Goal: Task Accomplishment & Management: Manage account settings

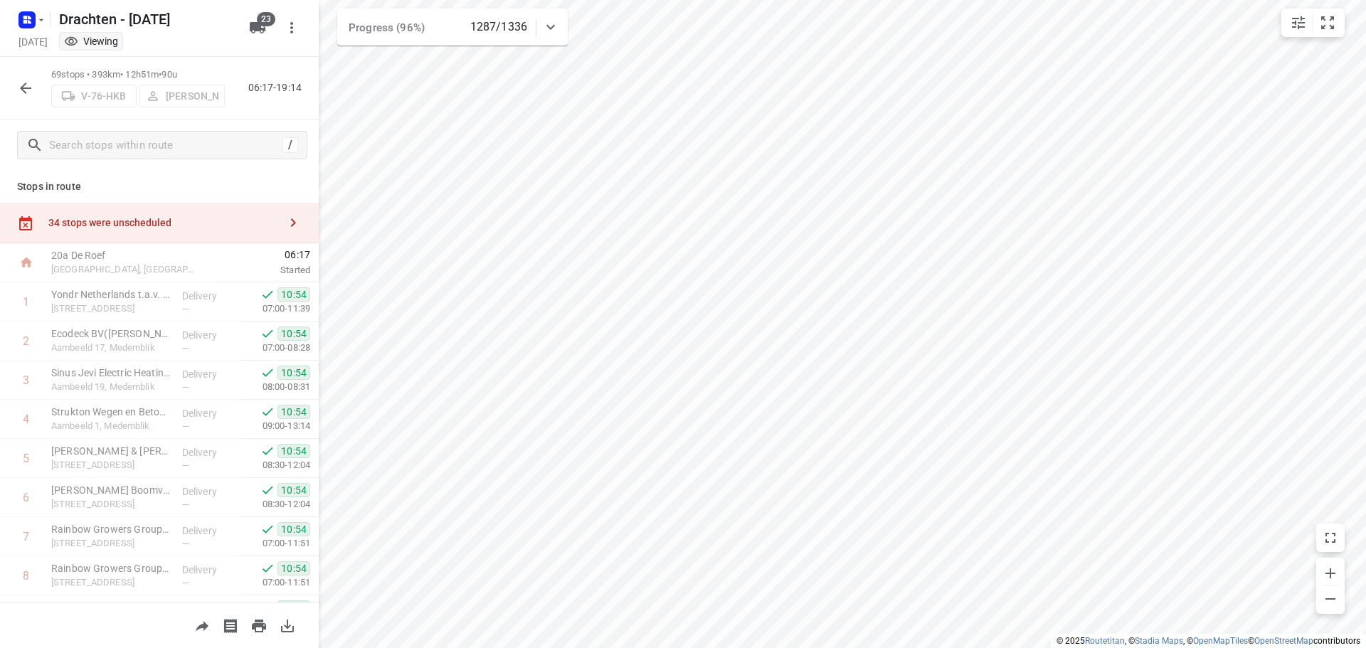
scroll to position [2276, 0]
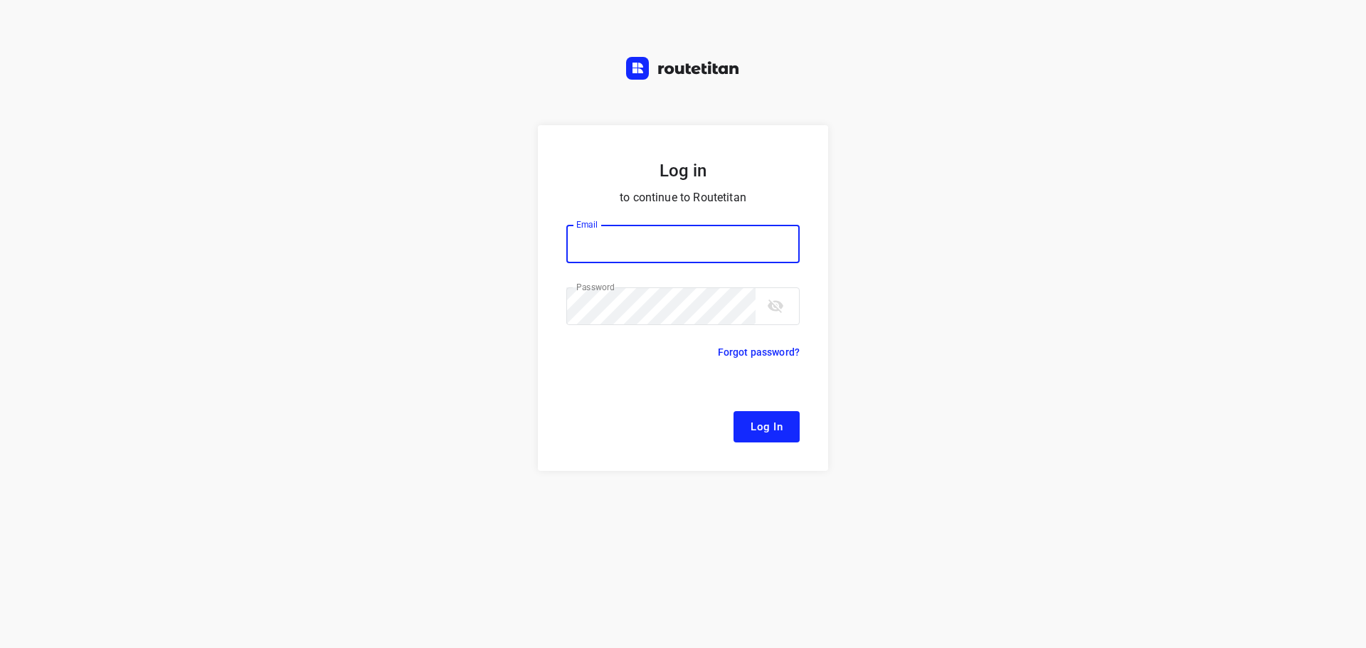
type input "[EMAIL_ADDRESS][DOMAIN_NAME]"
drag, startPoint x: 757, startPoint y: 423, endPoint x: 764, endPoint y: 421, distance: 7.3
click at [758, 423] on span "Log In" at bounding box center [767, 427] width 32 height 18
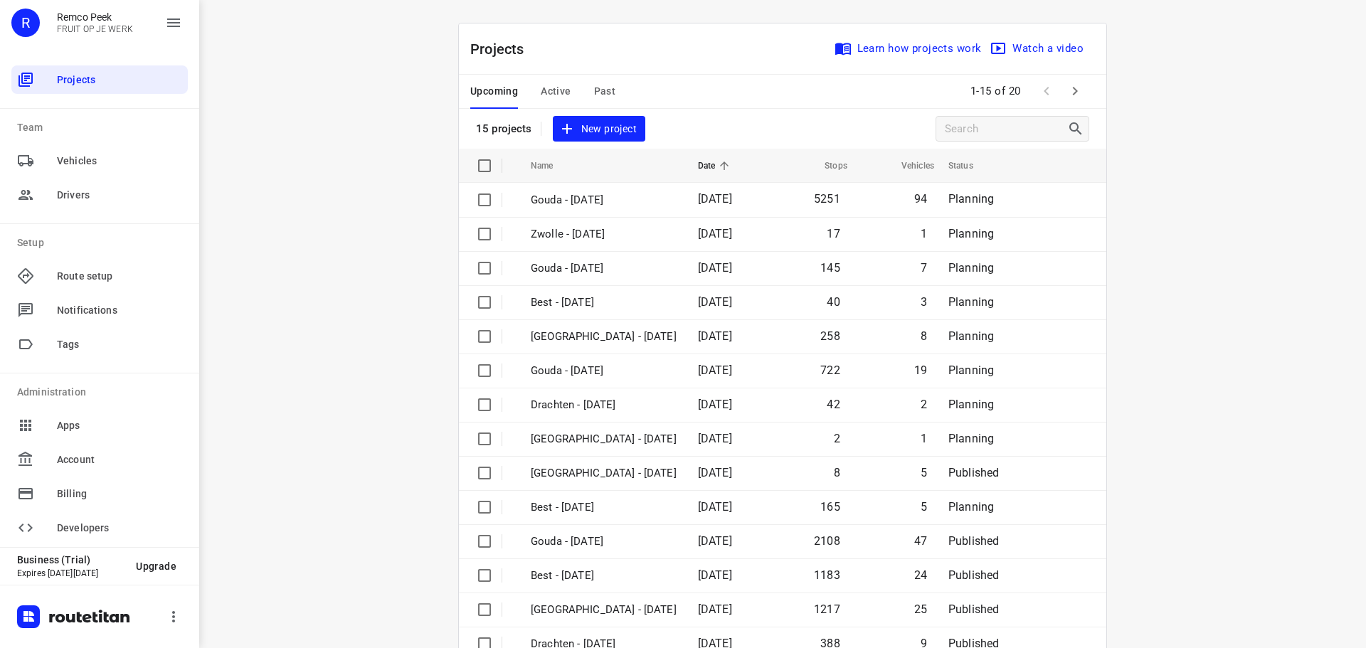
click at [553, 91] on span "Active" at bounding box center [556, 92] width 30 height 18
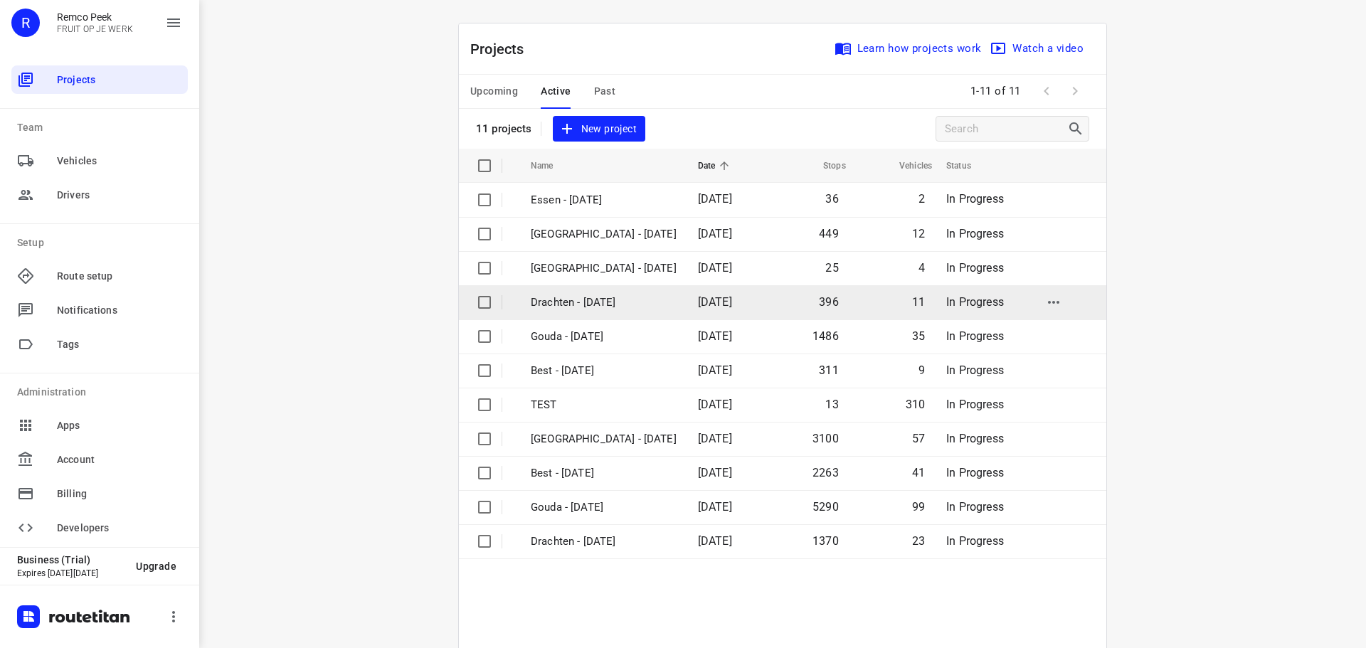
click at [588, 298] on p "Drachten - [DATE]" at bounding box center [604, 303] width 146 height 16
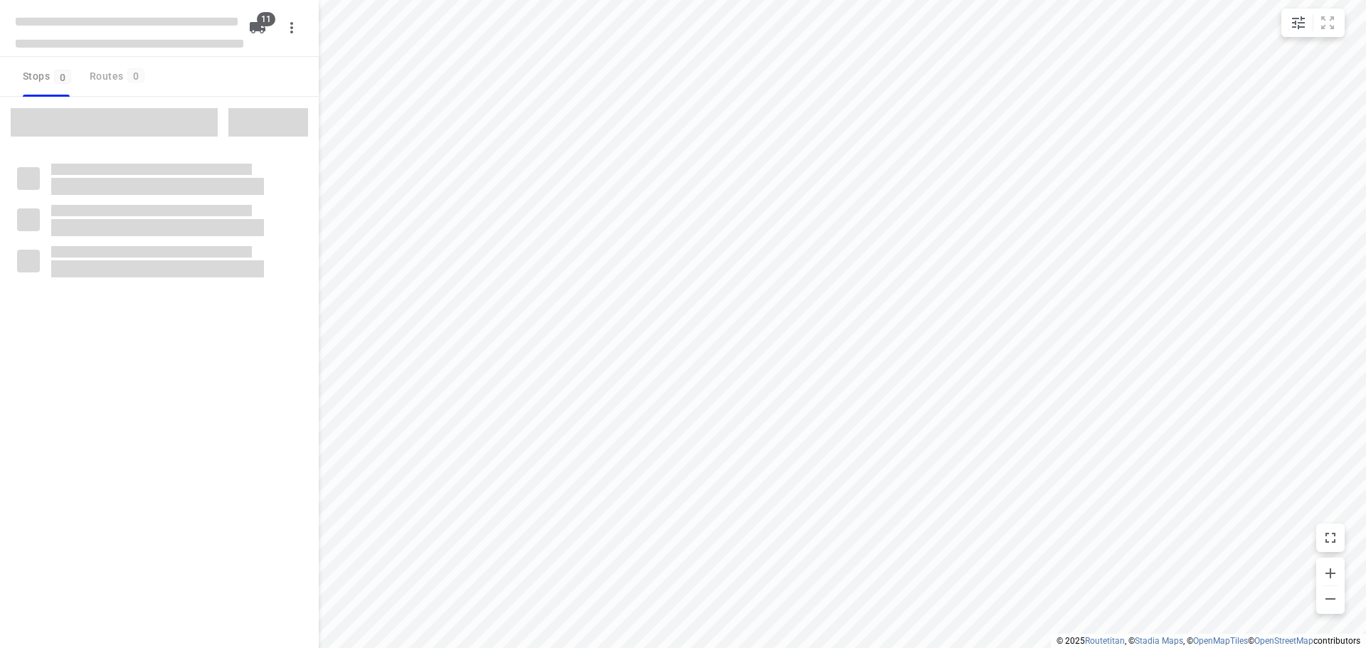
checkbox input "true"
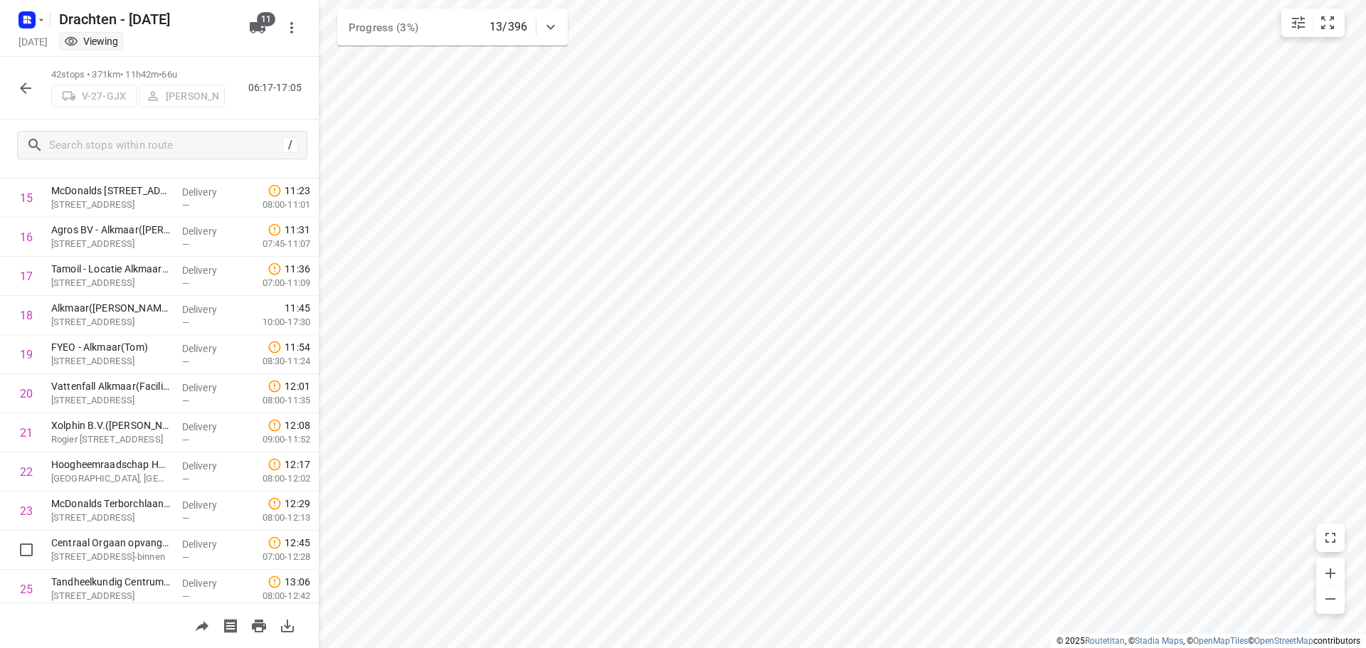
scroll to position [610, 0]
click at [18, 84] on icon "button" at bounding box center [25, 88] width 17 height 17
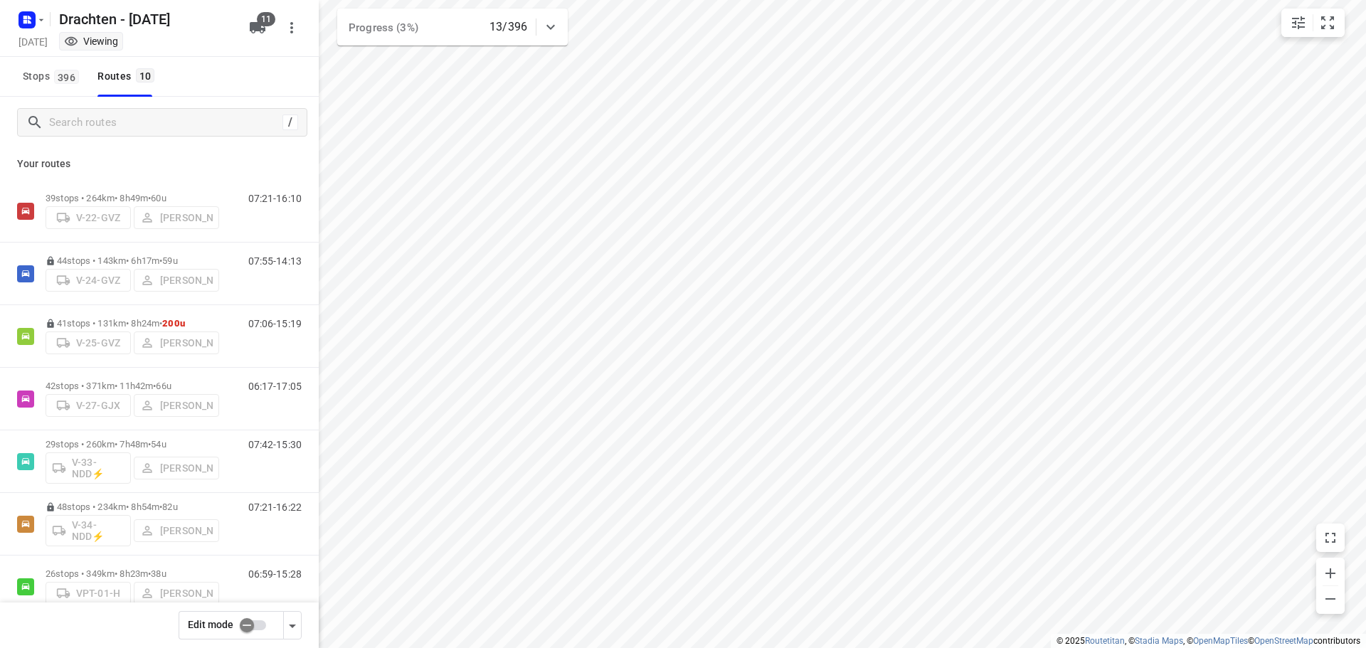
click at [243, 625] on input "checkbox" at bounding box center [246, 625] width 81 height 27
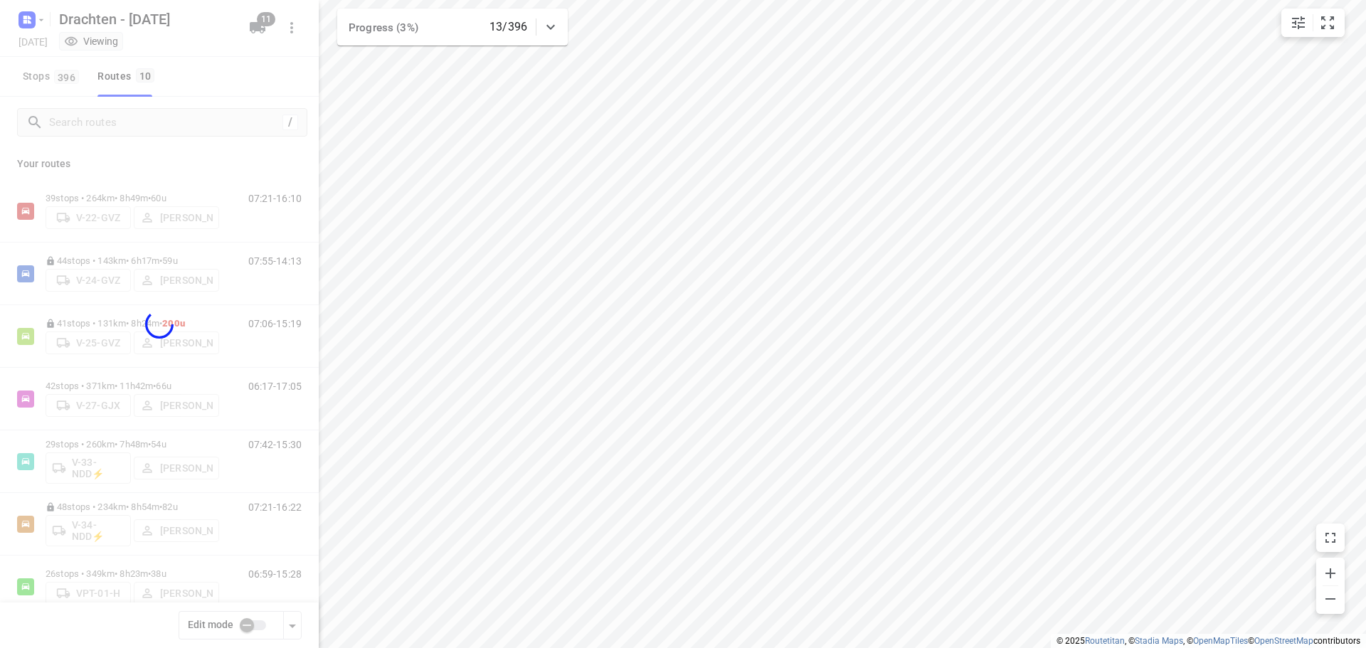
checkbox input "true"
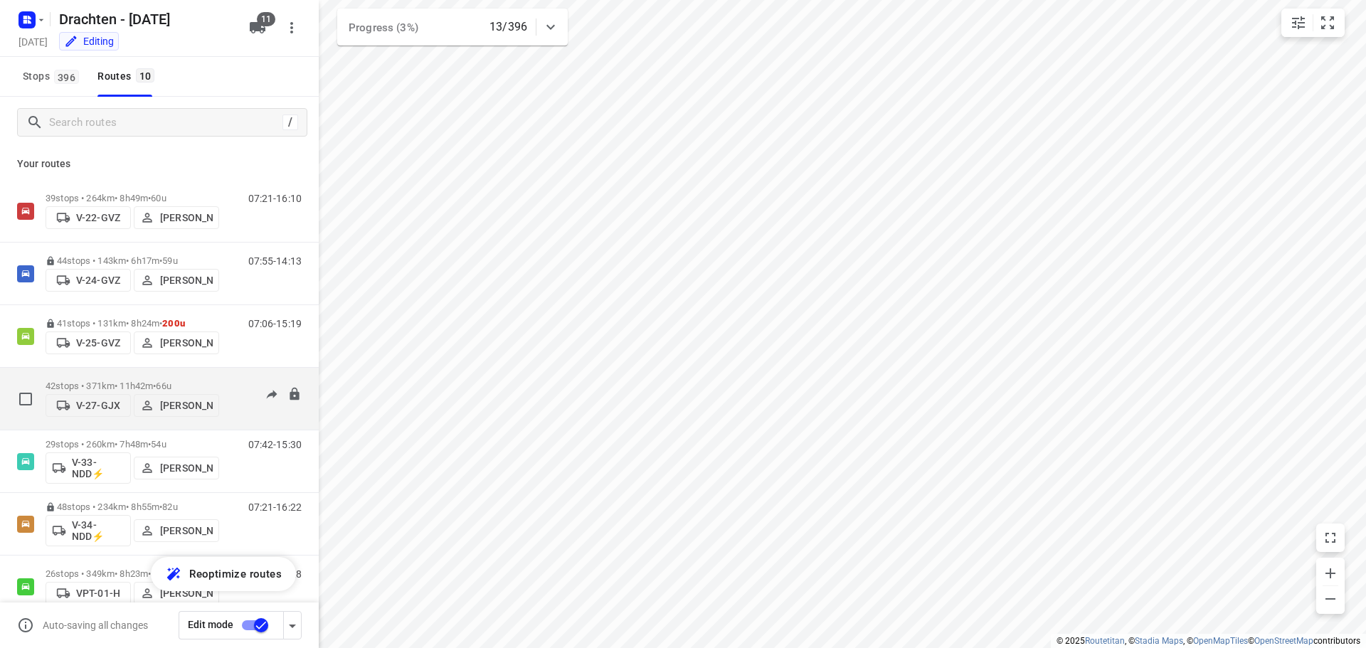
click at [129, 381] on p "42 stops • 371km • 11h42m • 66u" at bounding box center [133, 386] width 174 height 11
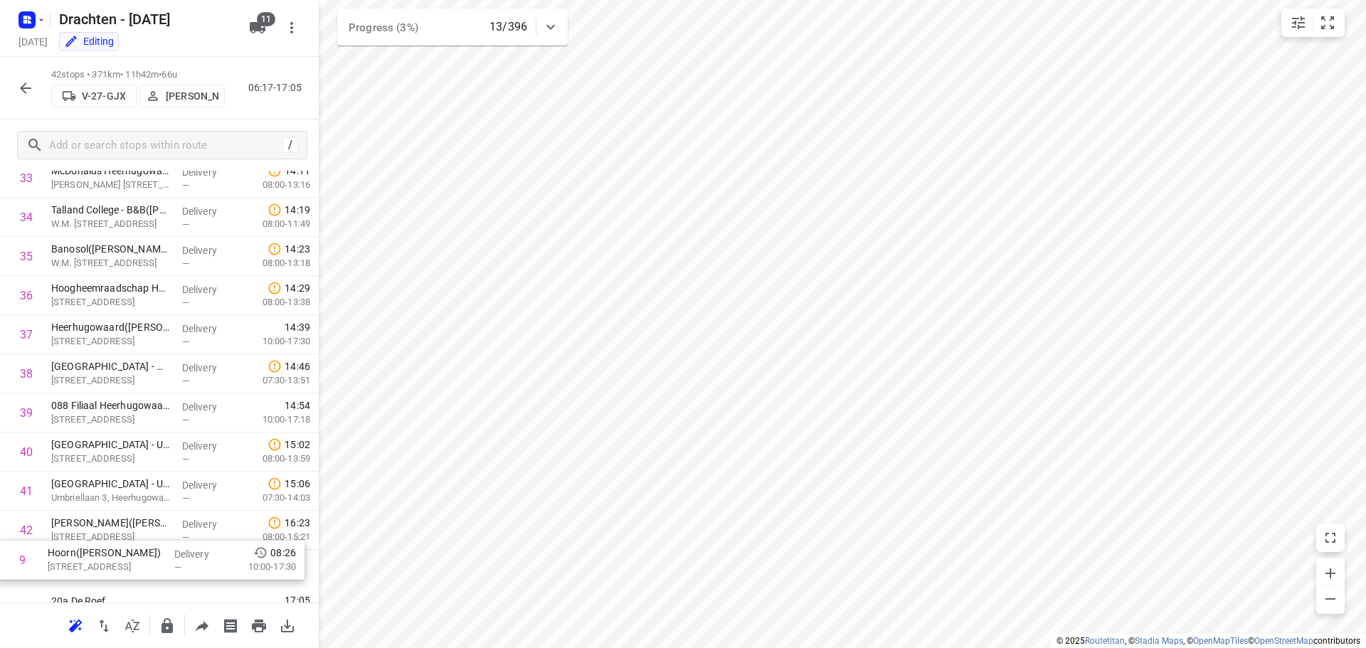
scroll to position [1322, 0]
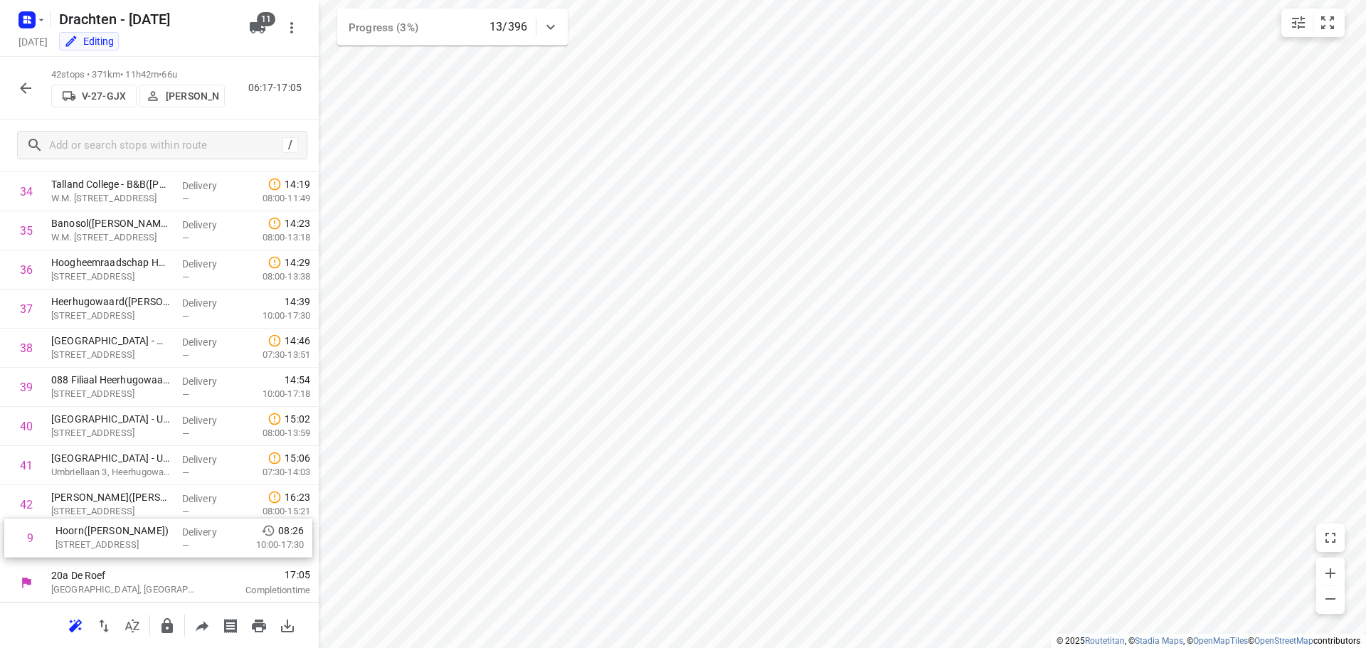
drag, startPoint x: 148, startPoint y: 295, endPoint x: 152, endPoint y: 548, distance: 253.3
drag, startPoint x: 127, startPoint y: 541, endPoint x: 127, endPoint y: 504, distance: 37.0
click at [181, 627] on button "button" at bounding box center [167, 626] width 28 height 28
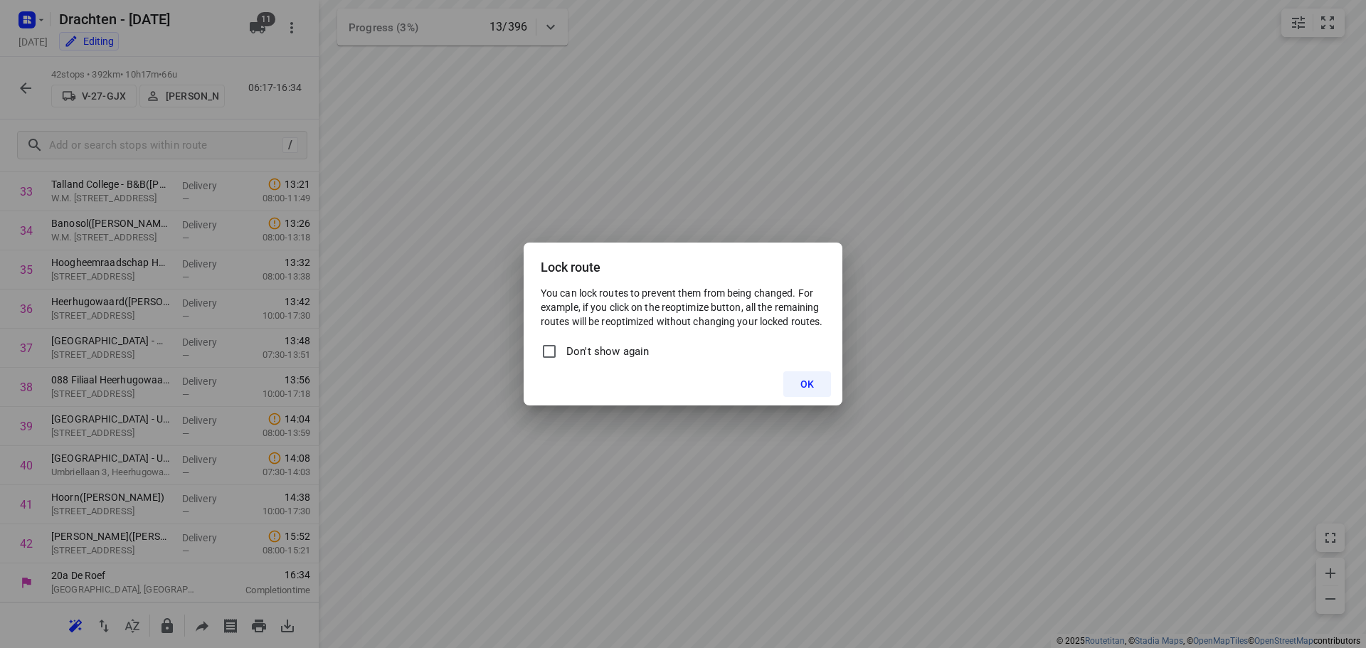
click at [804, 387] on span "OK" at bounding box center [807, 383] width 14 height 11
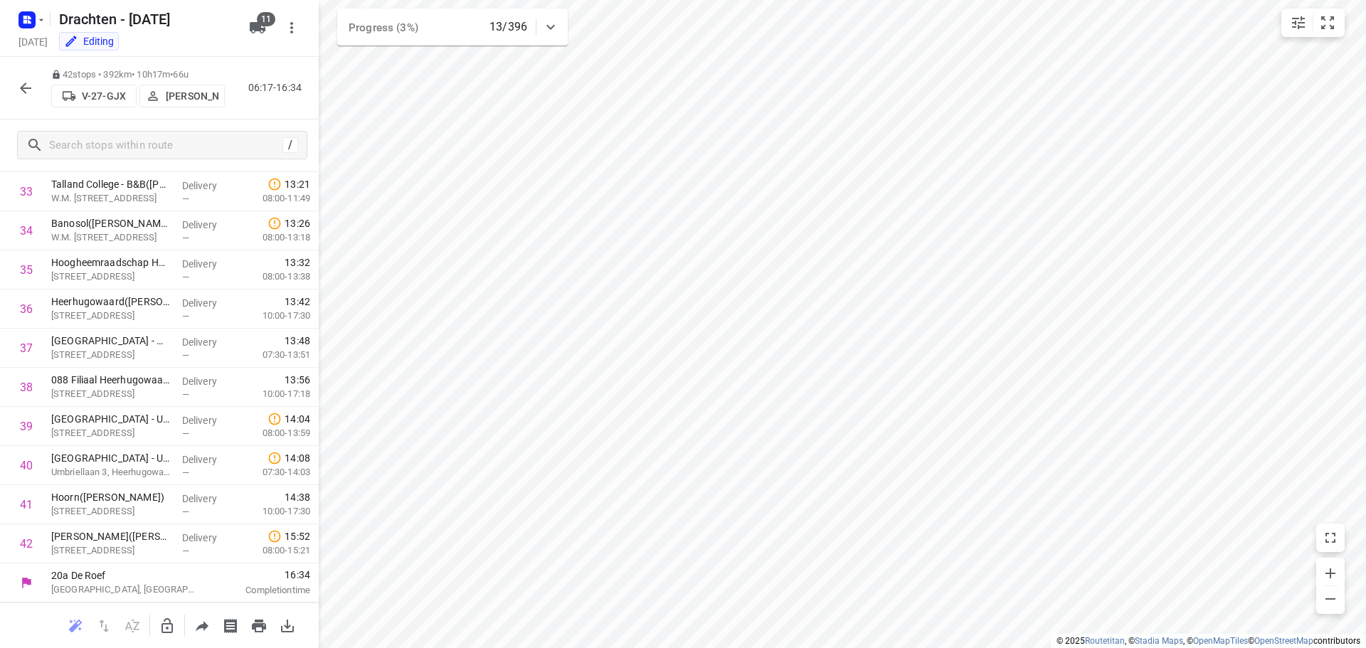
click at [30, 85] on icon "button" at bounding box center [25, 88] width 17 height 17
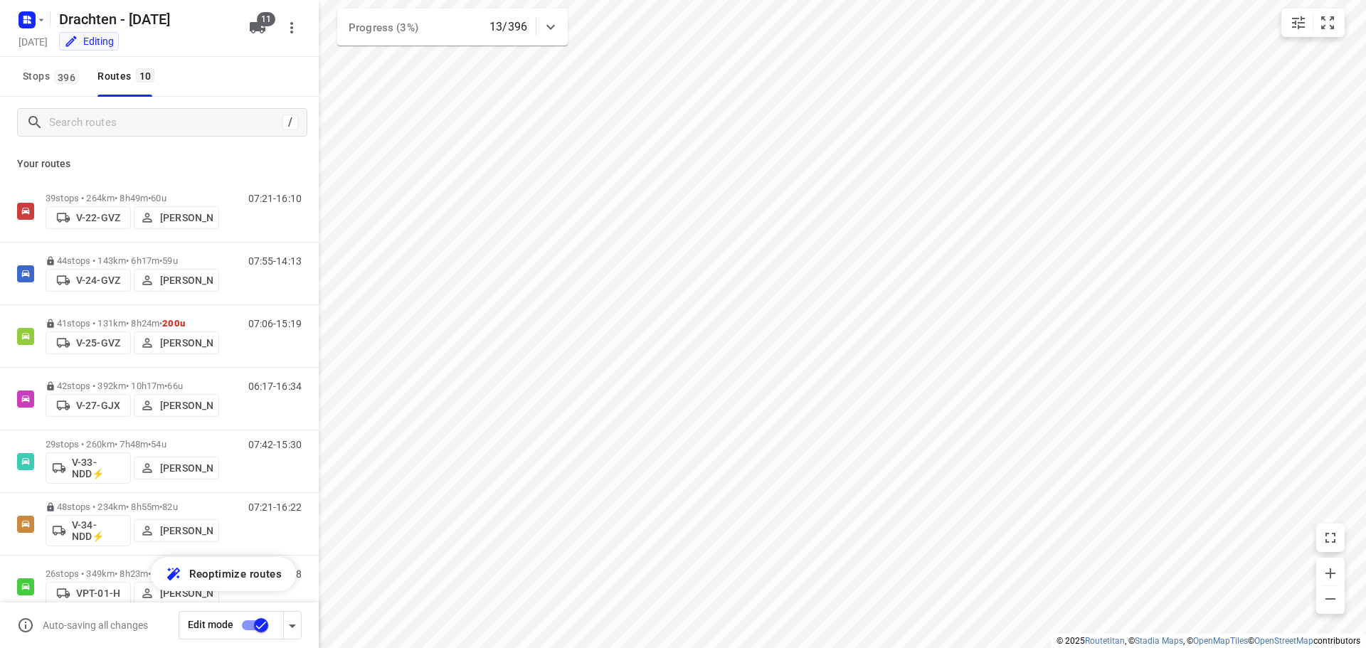
click at [261, 623] on input "checkbox" at bounding box center [261, 625] width 81 height 27
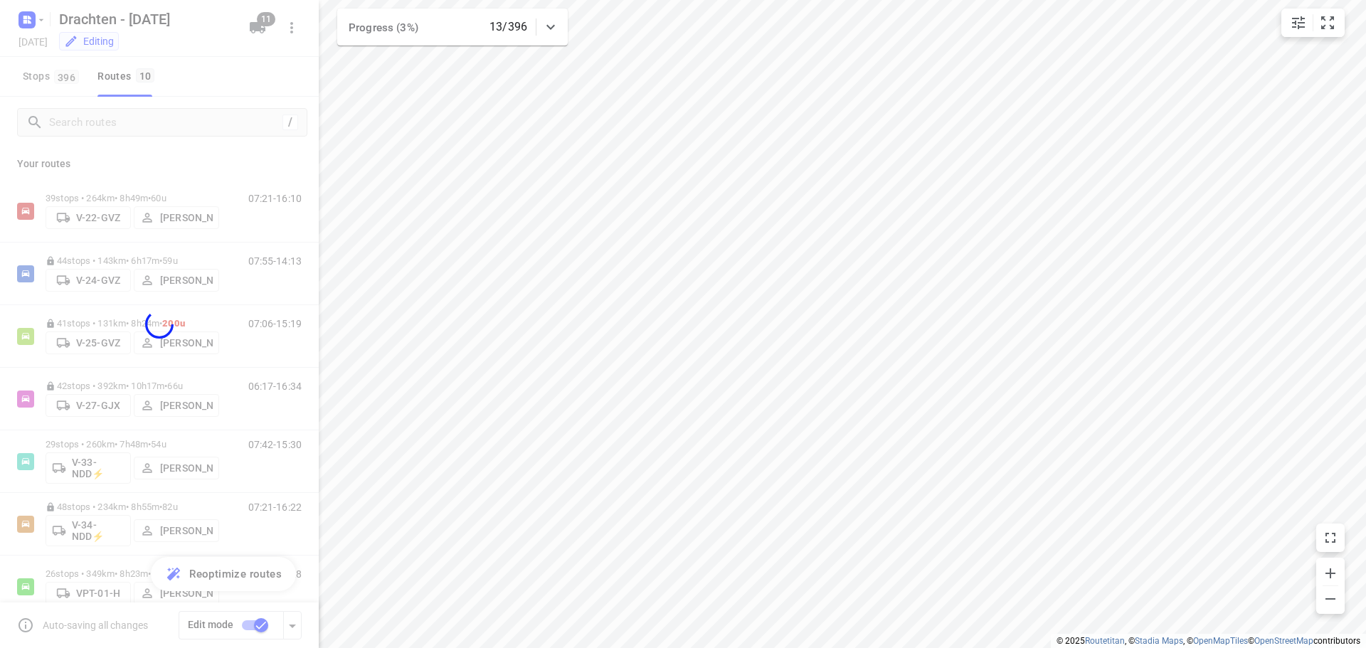
checkbox input "false"
